Goal: Task Accomplishment & Management: Manage account settings

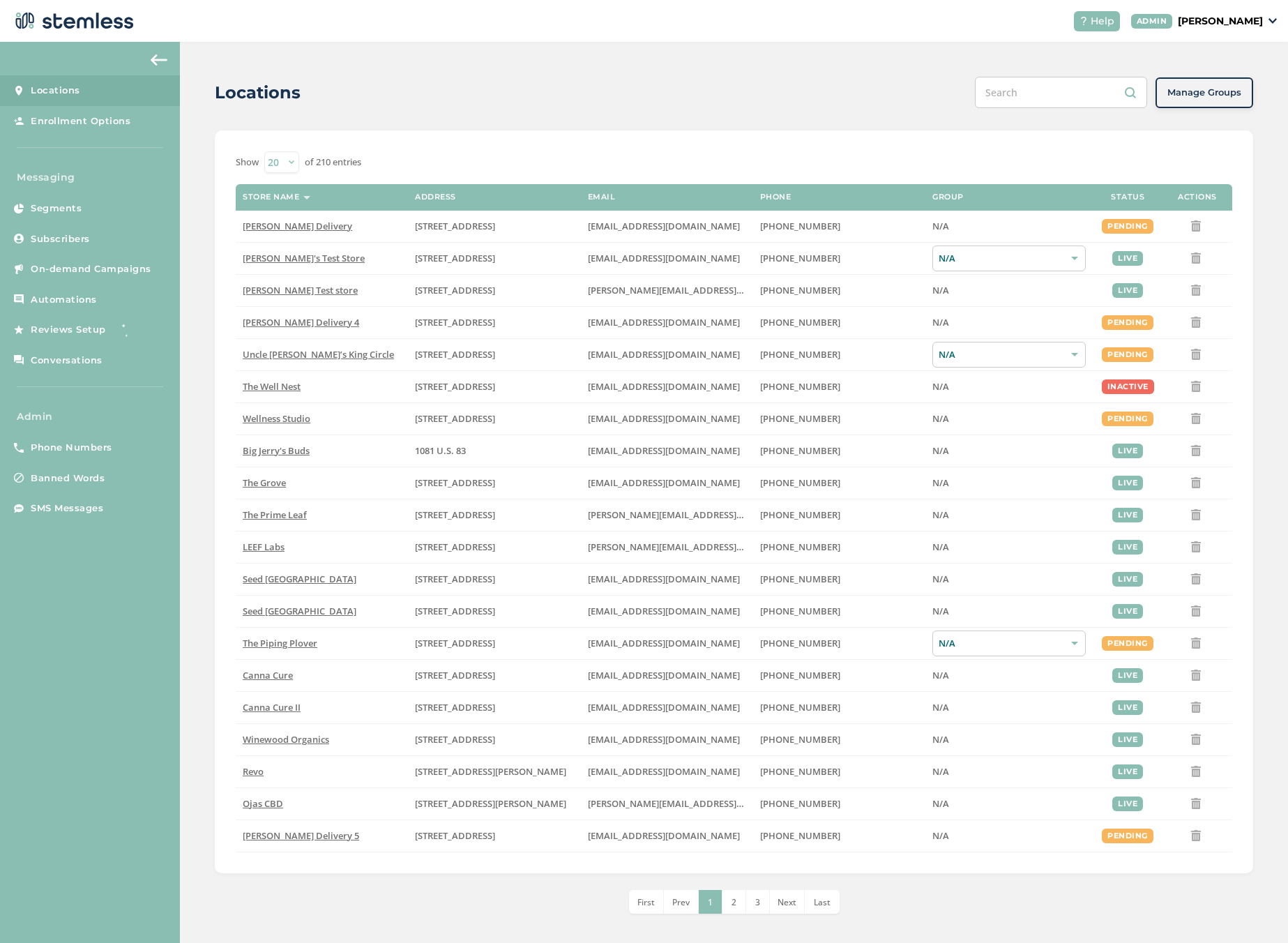
click at [1221, 24] on p "[PERSON_NAME]" at bounding box center [1221, 21] width 85 height 15
click at [1224, 96] on span "Impersonate" at bounding box center [1227, 100] width 68 height 14
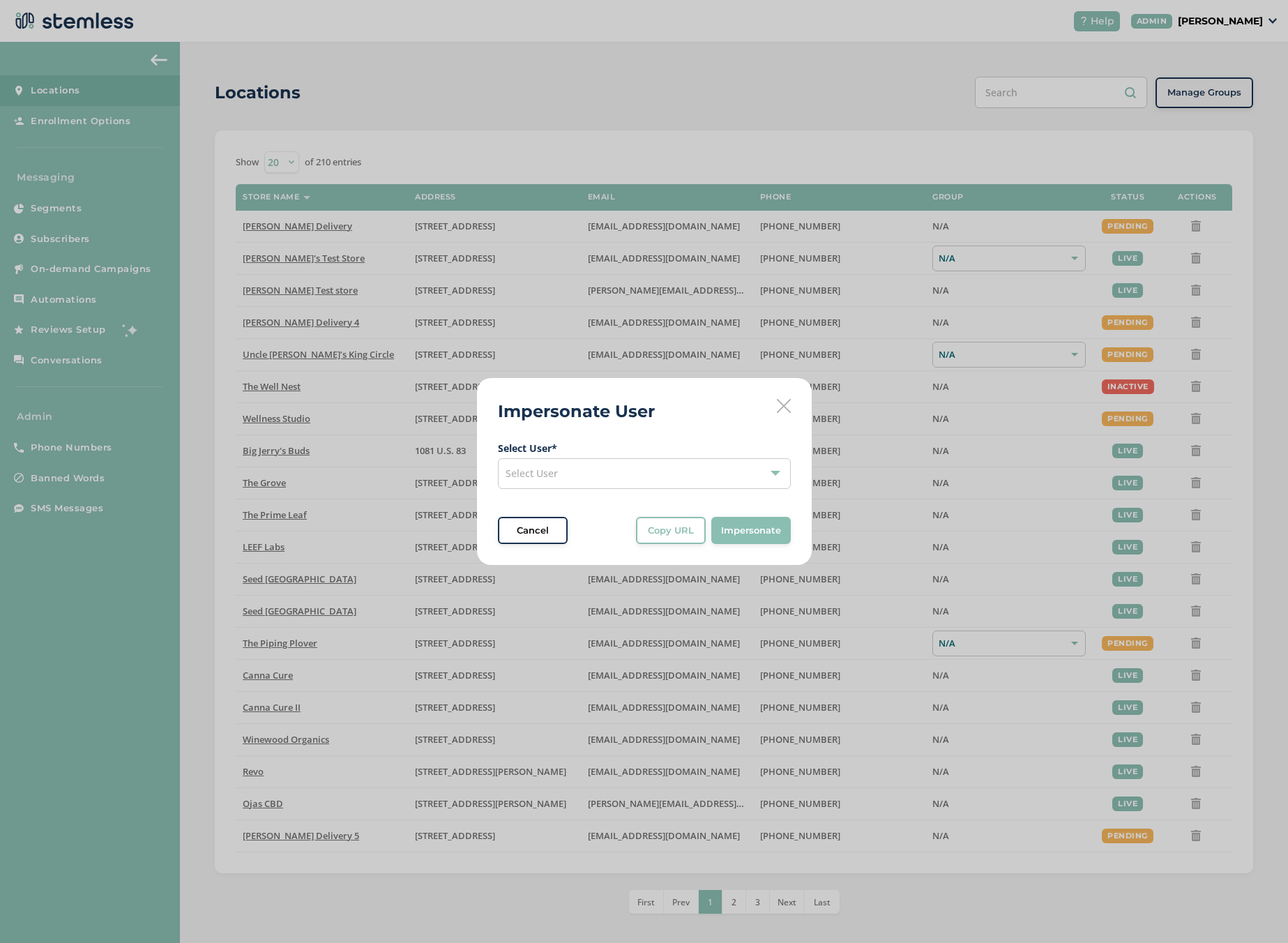
click at [625, 474] on div "Select User" at bounding box center [644, 473] width 293 height 31
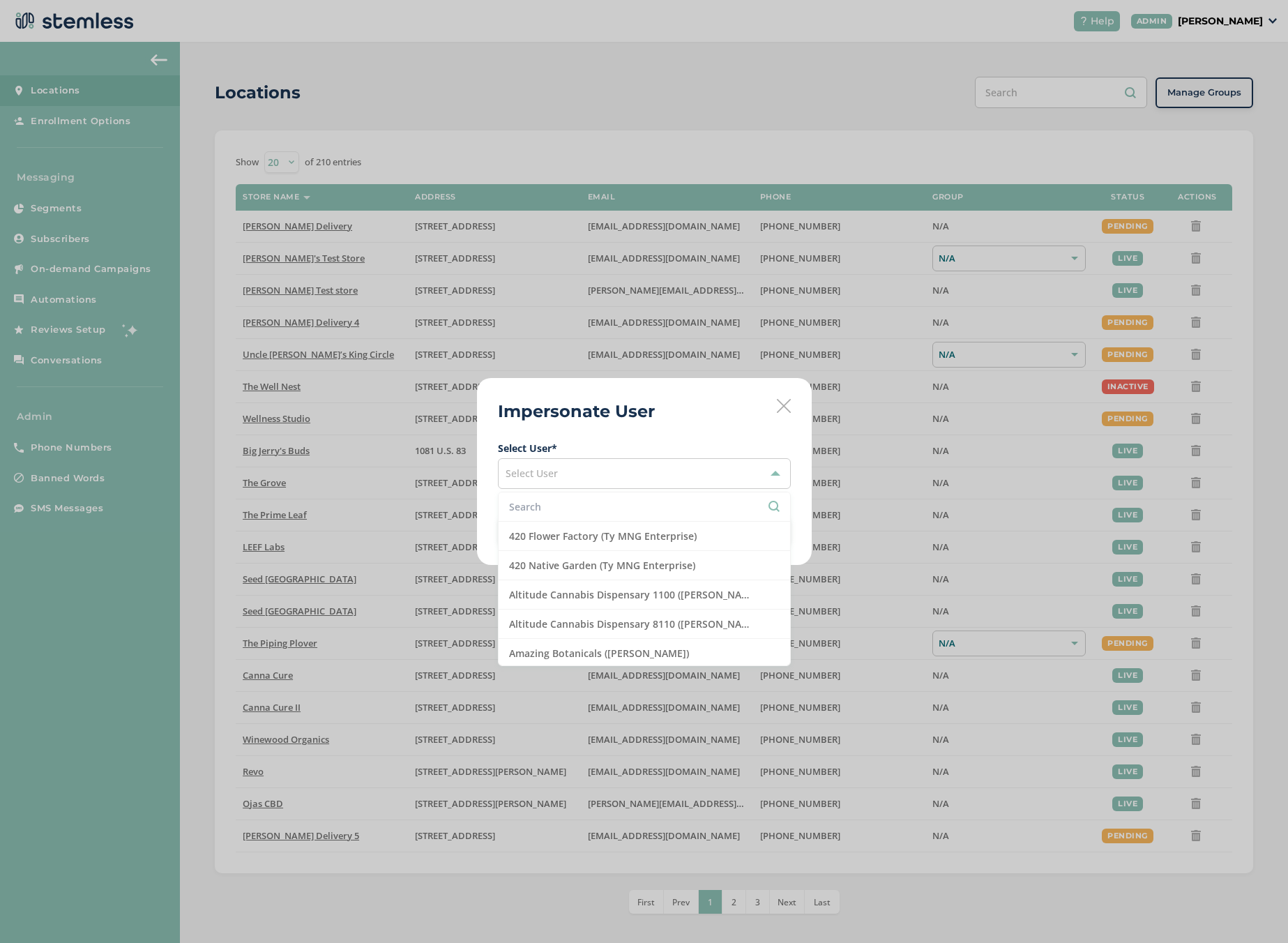
click at [556, 511] on input "text" at bounding box center [644, 507] width 271 height 15
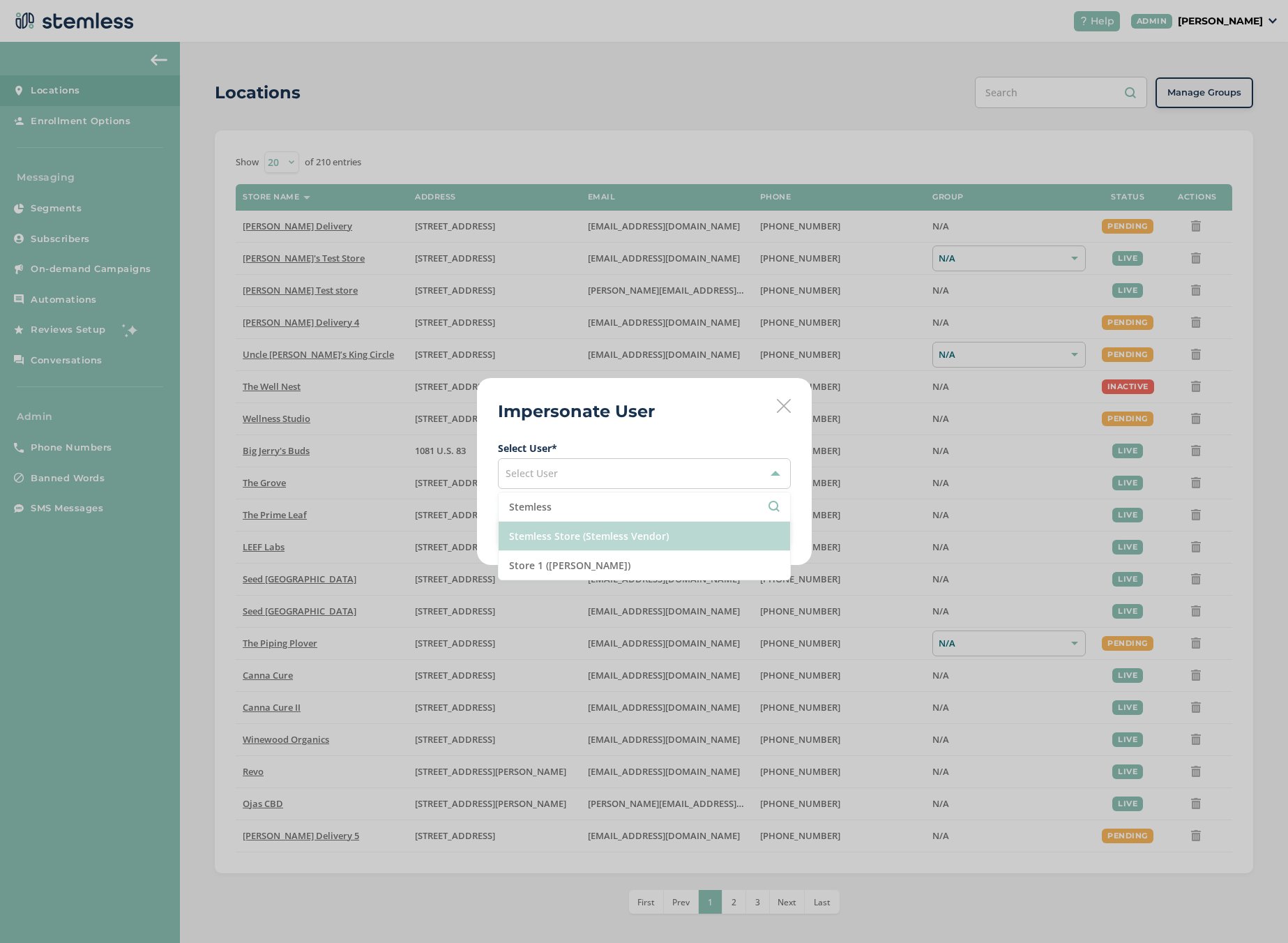
type input "Stemless"
click at [601, 538] on li "Stemless Store (Stemless Vendor)" at bounding box center [645, 536] width 292 height 29
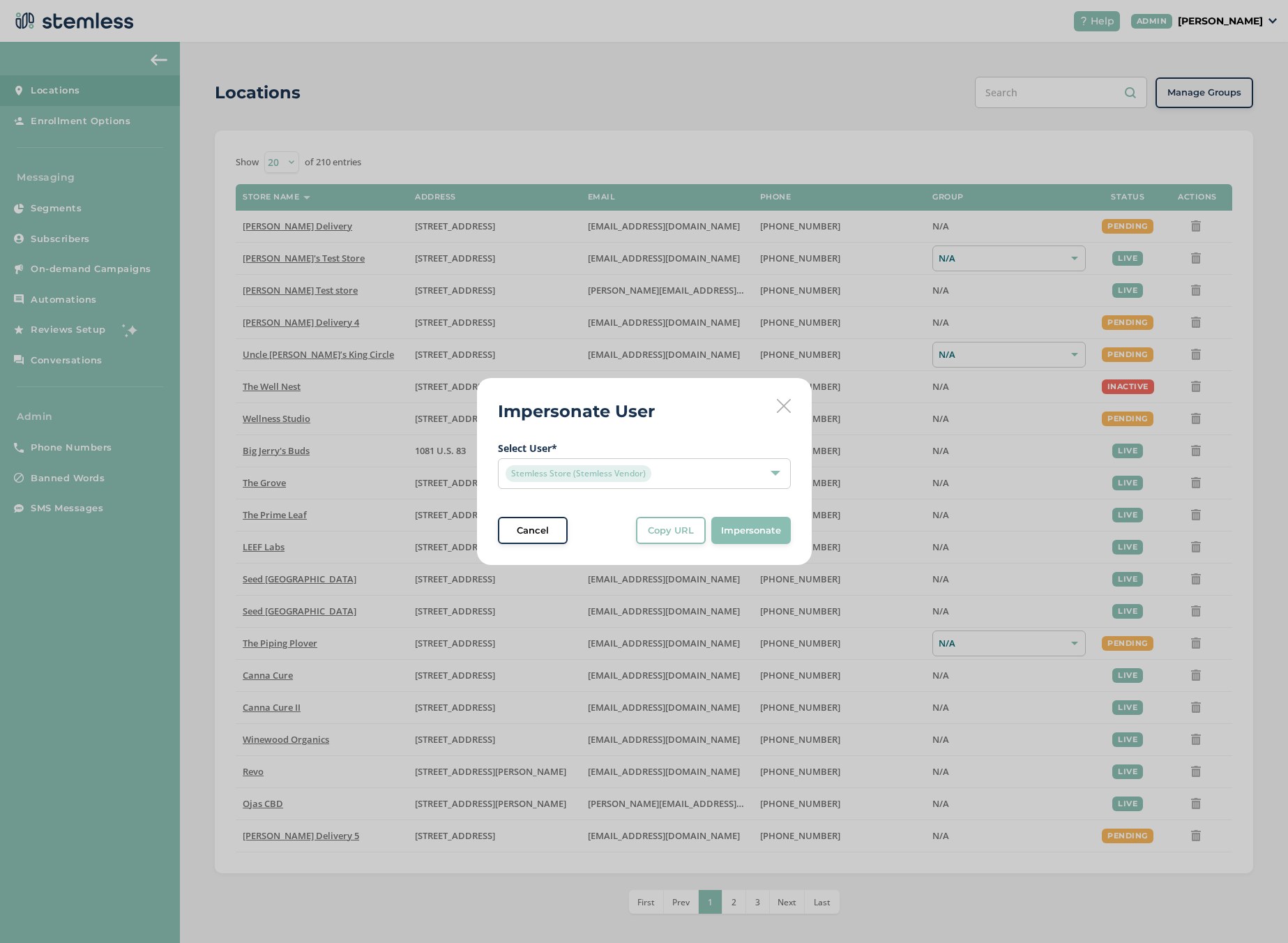
click at [750, 536] on span "Impersonate" at bounding box center [751, 531] width 60 height 14
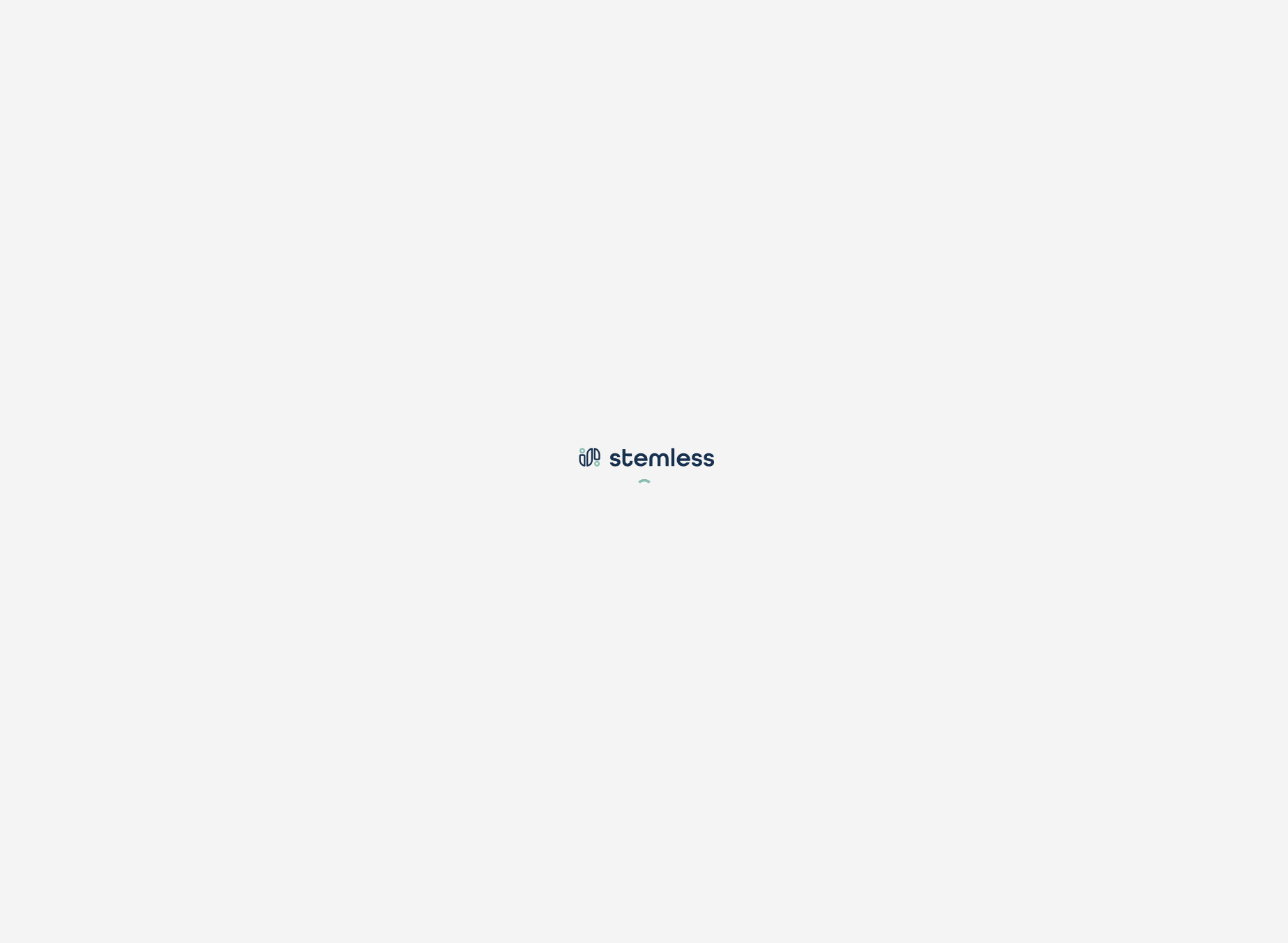
type input "[EMAIL_ADDRESS][DOMAIN_NAME]"
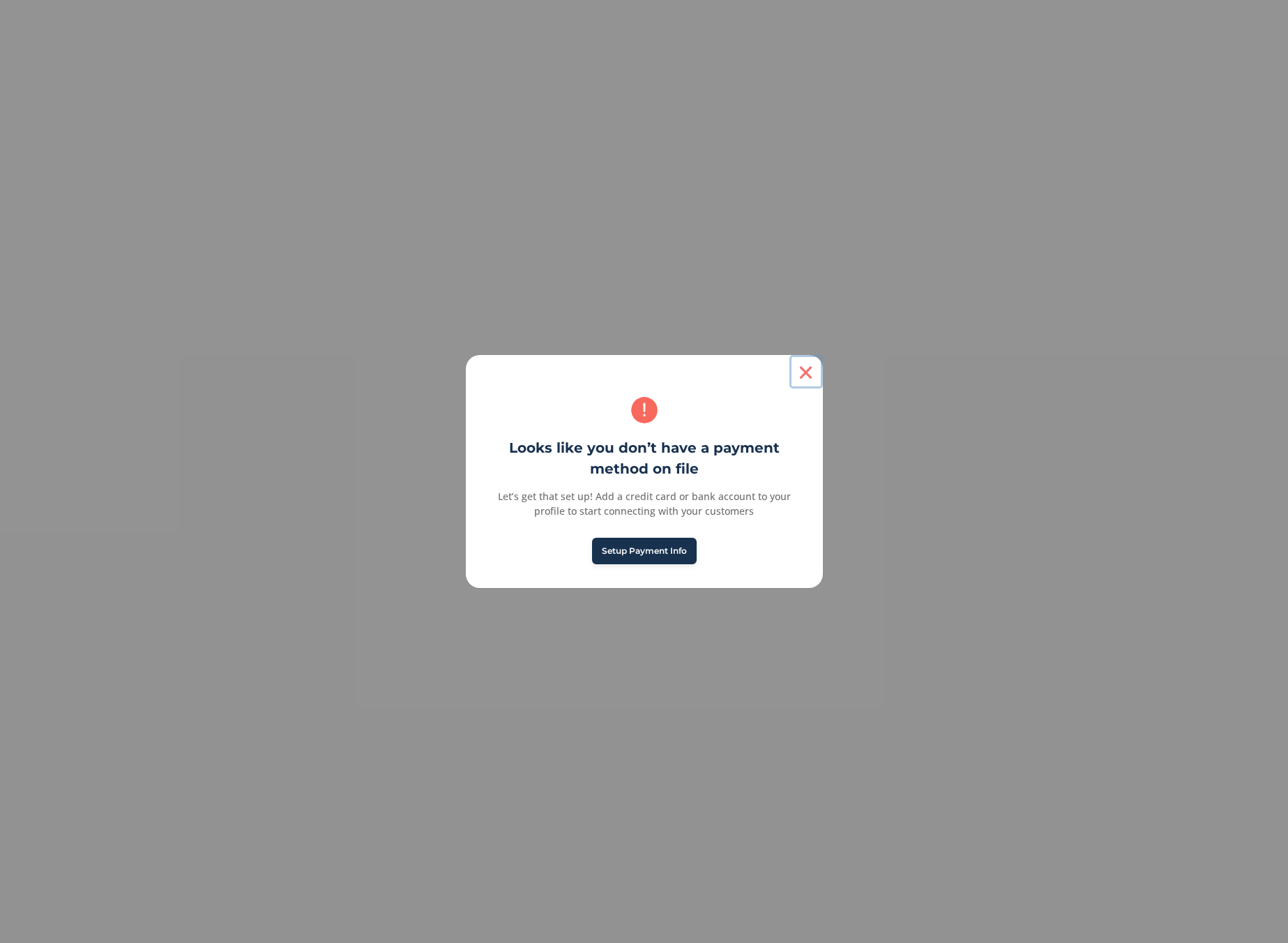
click at [808, 370] on button "×" at bounding box center [806, 372] width 34 height 34
